Goal: Task Accomplishment & Management: Use online tool/utility

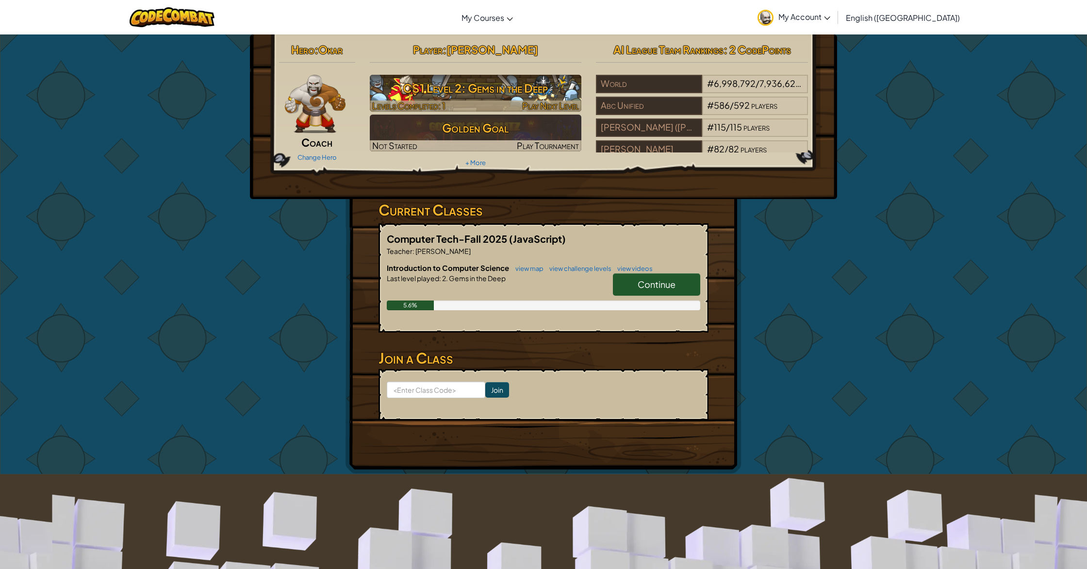
click at [485, 102] on div at bounding box center [476, 105] width 212 height 11
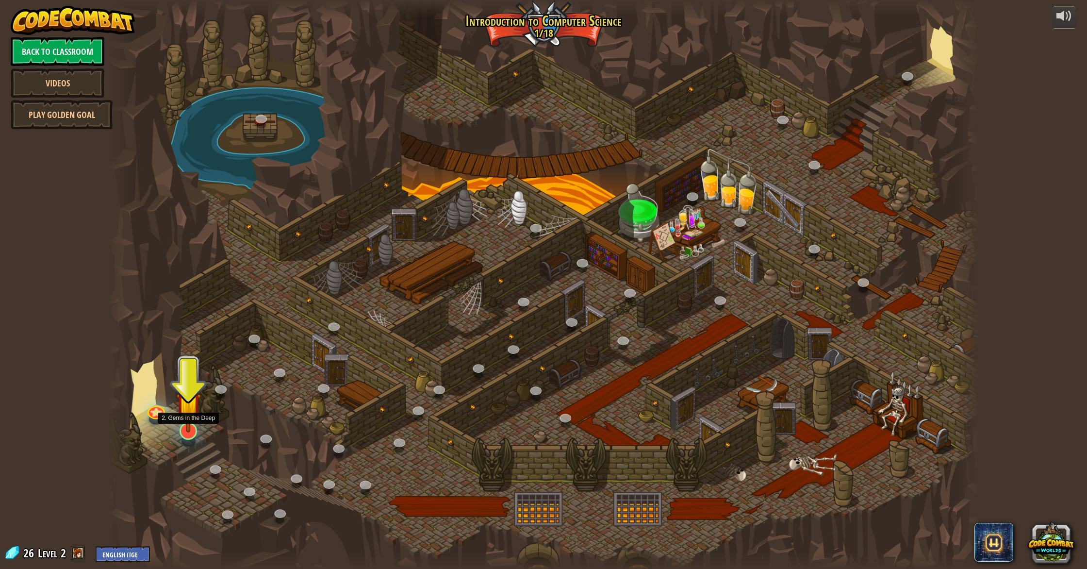
click at [193, 433] on div at bounding box center [188, 430] width 17 height 17
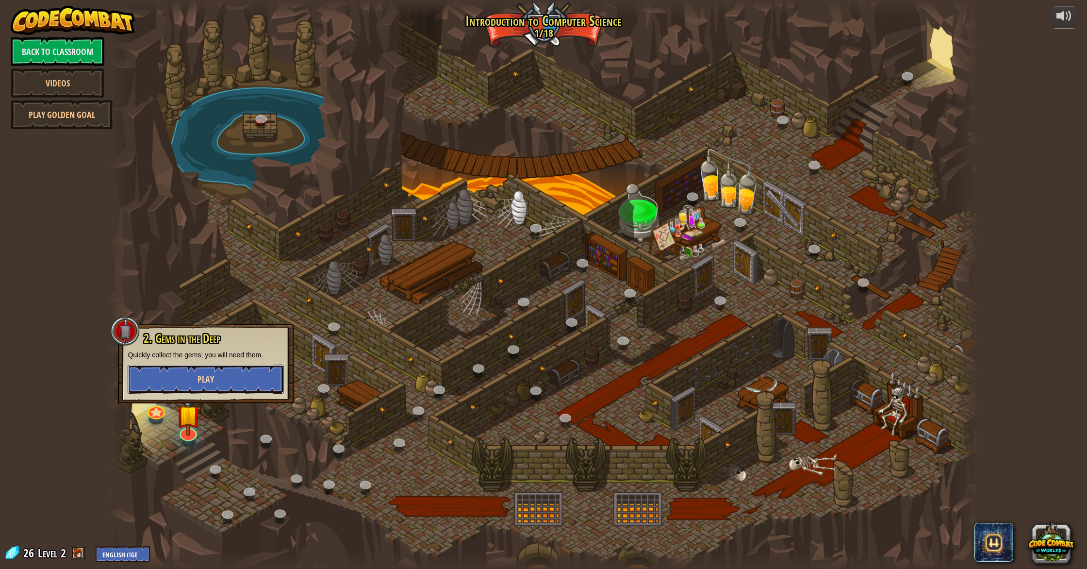
click at [188, 380] on button "Play" at bounding box center [206, 379] width 156 height 29
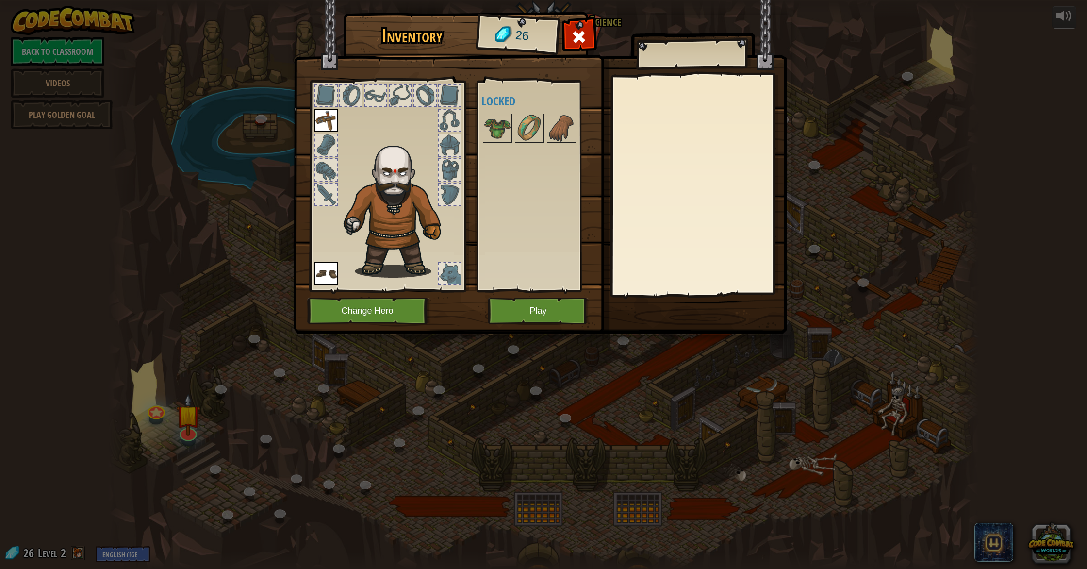
drag, startPoint x: 367, startPoint y: 228, endPoint x: 367, endPoint y: 234, distance: 5.4
click at [367, 228] on img at bounding box center [398, 206] width 119 height 141
click at [332, 266] on img at bounding box center [326, 273] width 23 height 23
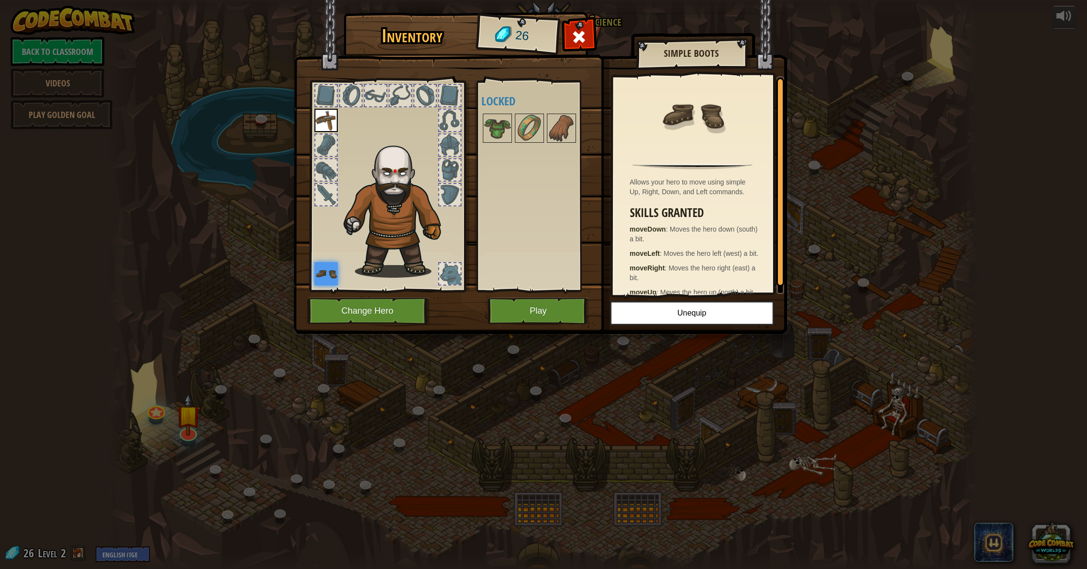
click at [332, 266] on img at bounding box center [326, 273] width 23 height 23
click at [535, 308] on button "Play" at bounding box center [538, 311] width 101 height 27
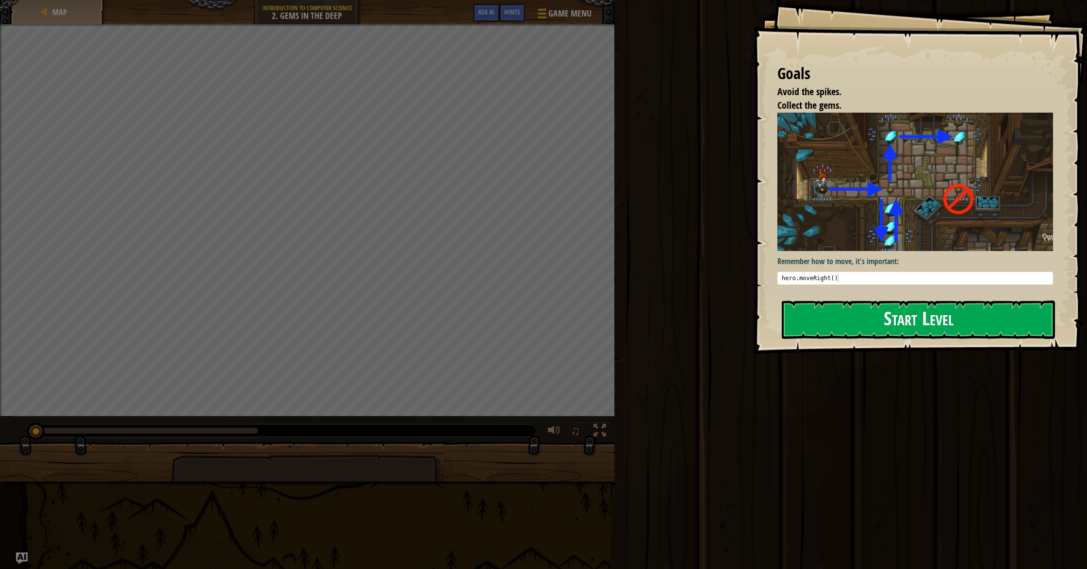
click at [869, 311] on button "Start Level" at bounding box center [918, 319] width 273 height 38
